Goal: Find specific page/section: Find specific page/section

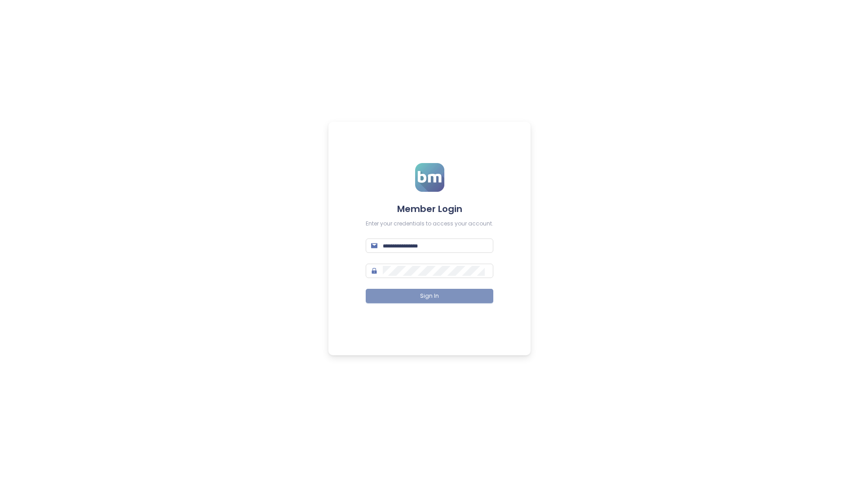
type input "**********"
click at [431, 298] on span "Sign In" at bounding box center [429, 296] width 19 height 9
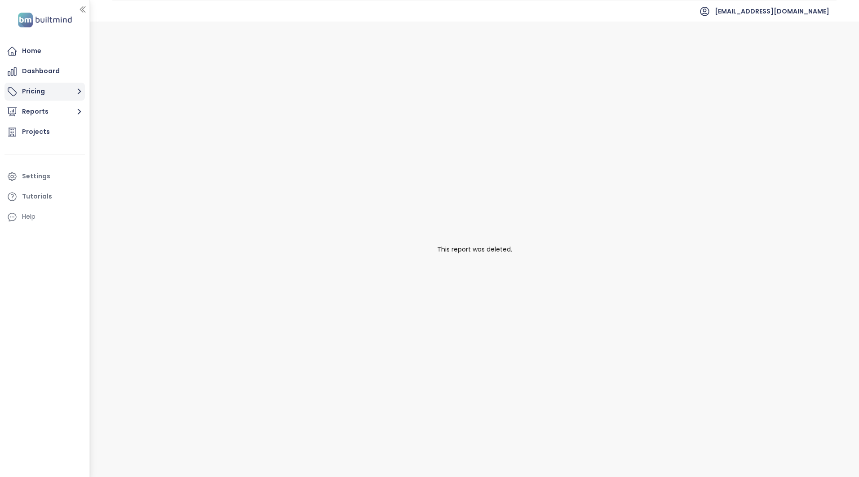
click at [52, 90] on button "Pricing" at bounding box center [44, 92] width 80 height 18
